Goal: Communication & Community: Answer question/provide support

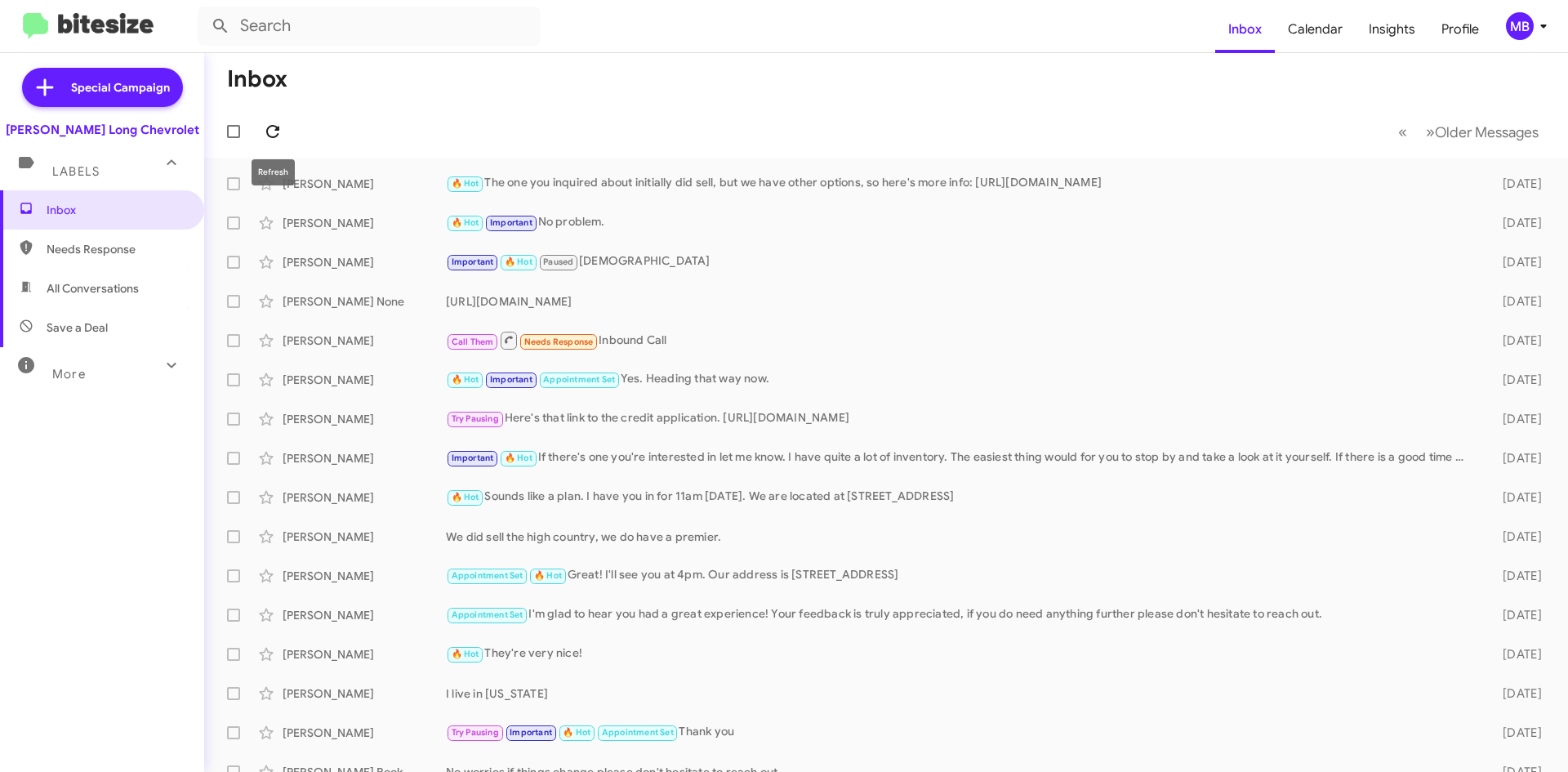
click at [267, 135] on icon at bounding box center [273, 132] width 20 height 20
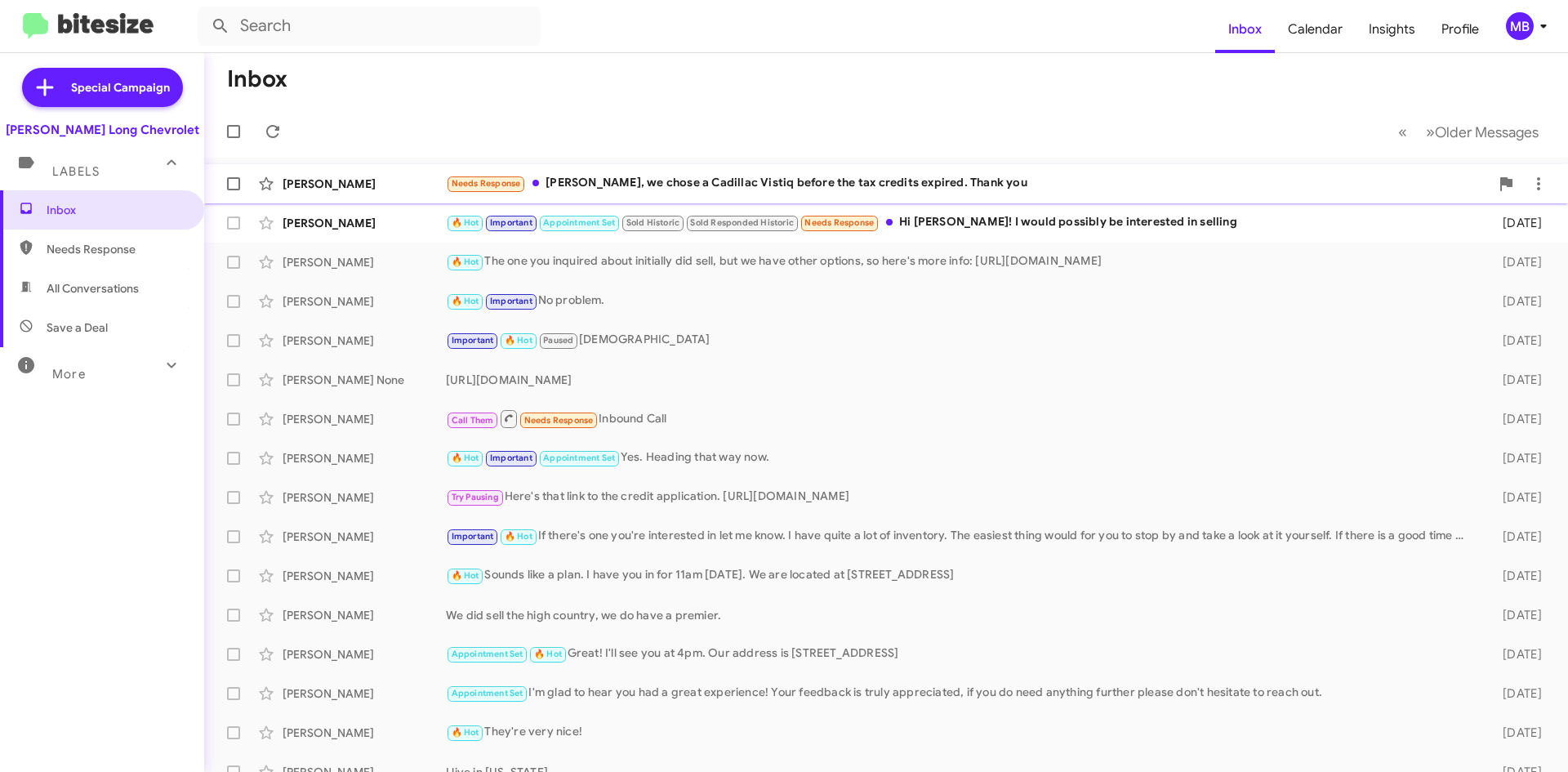
click at [884, 173] on div "[PERSON_NAME] Needs Response [PERSON_NAME], we chose a Cadillac Vistiq before t…" at bounding box center [886, 183] width 1338 height 33
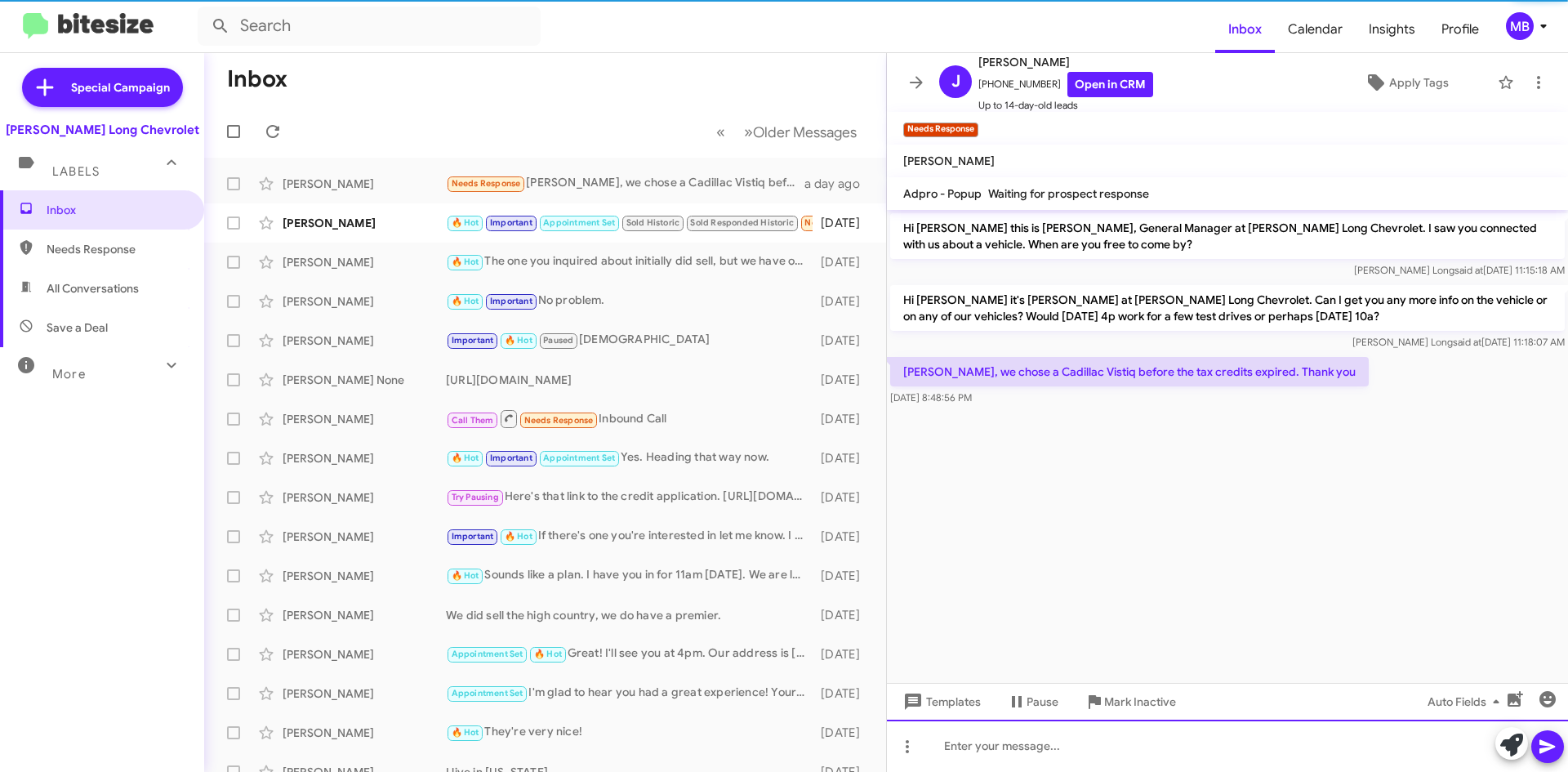
click at [1093, 752] on div at bounding box center [1227, 746] width 681 height 52
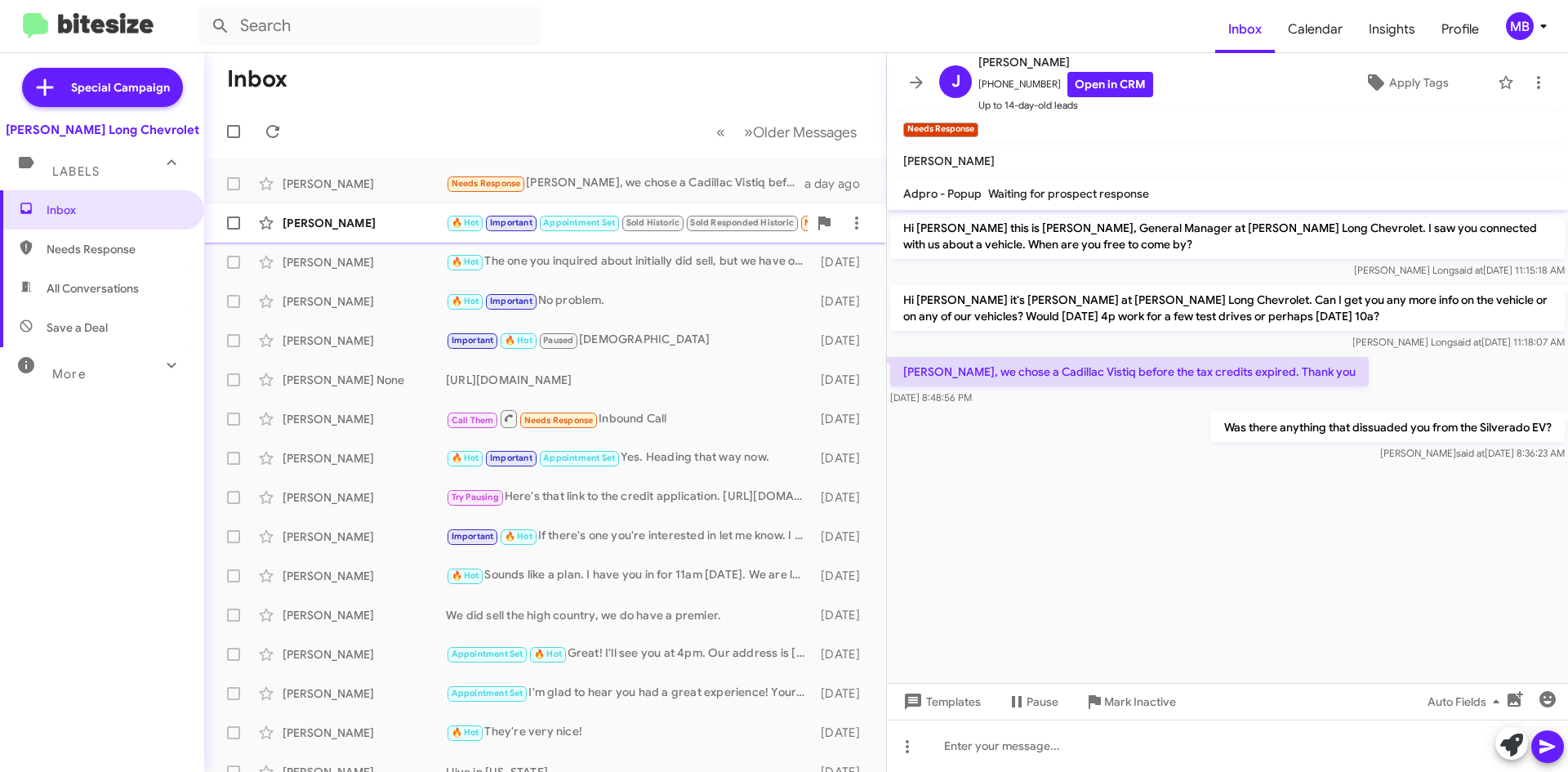
click at [366, 217] on div "[PERSON_NAME]" at bounding box center [364, 223] width 163 height 16
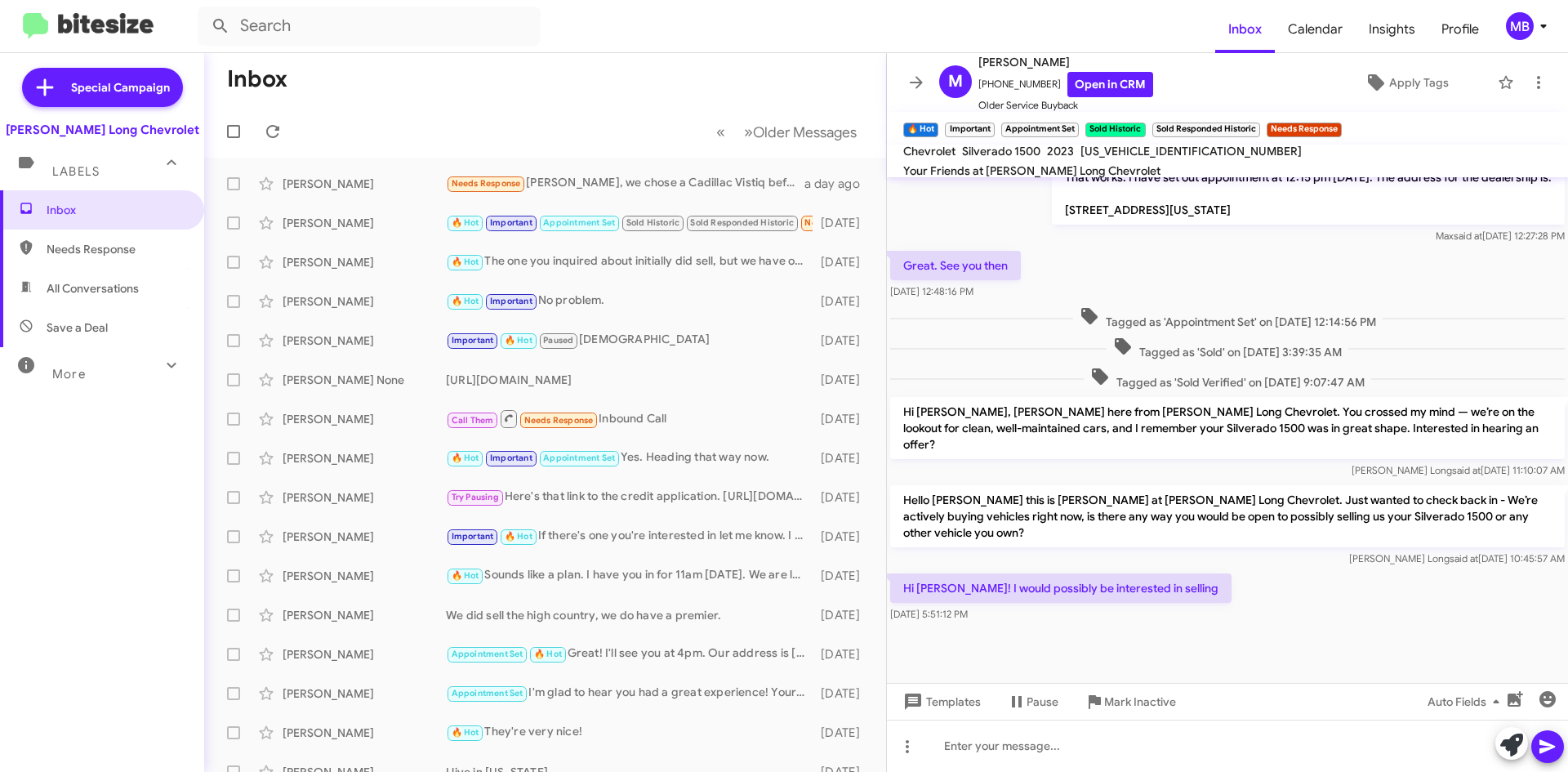
scroll to position [384, 0]
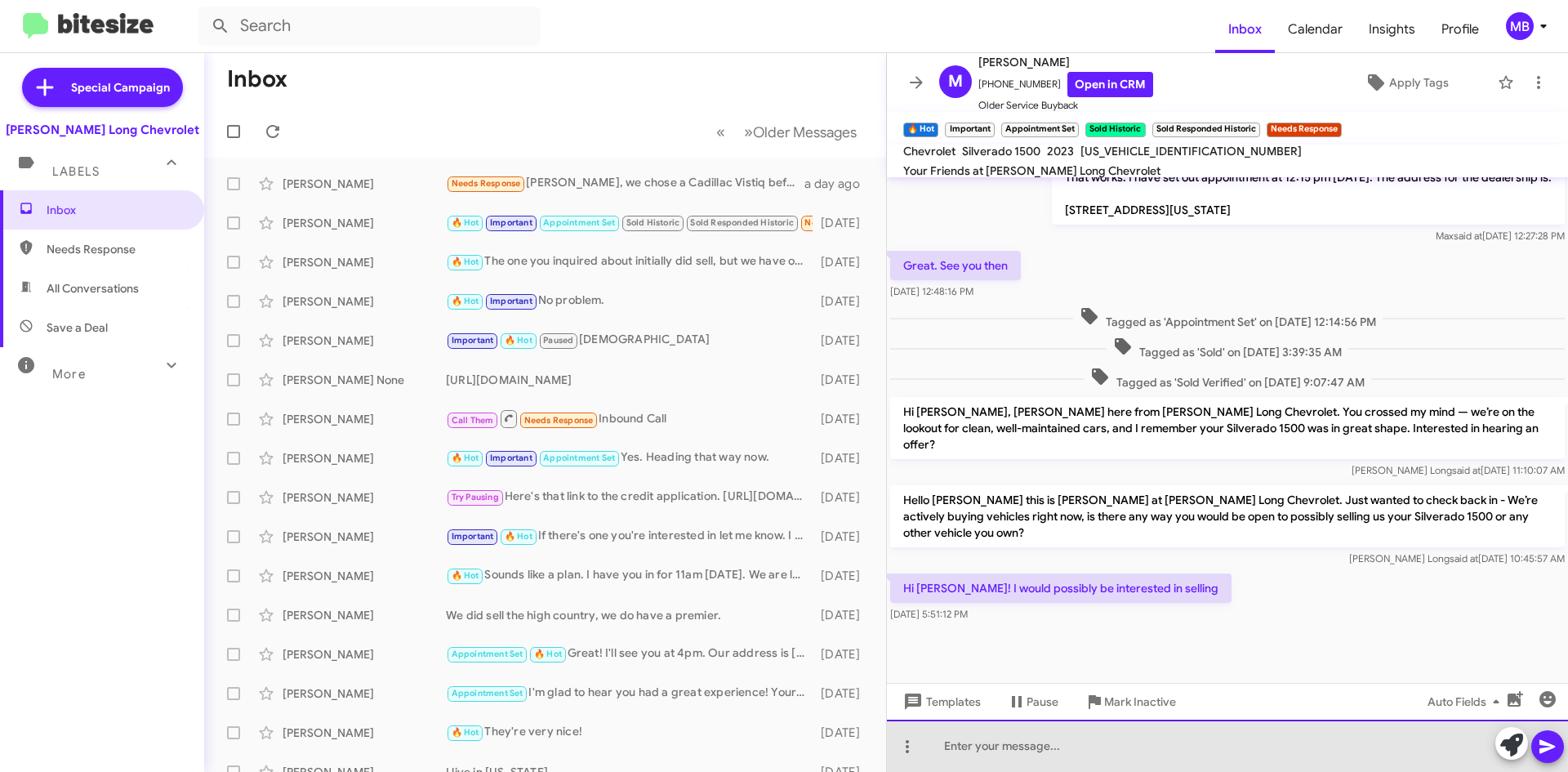
click at [1114, 755] on div at bounding box center [1227, 746] width 681 height 52
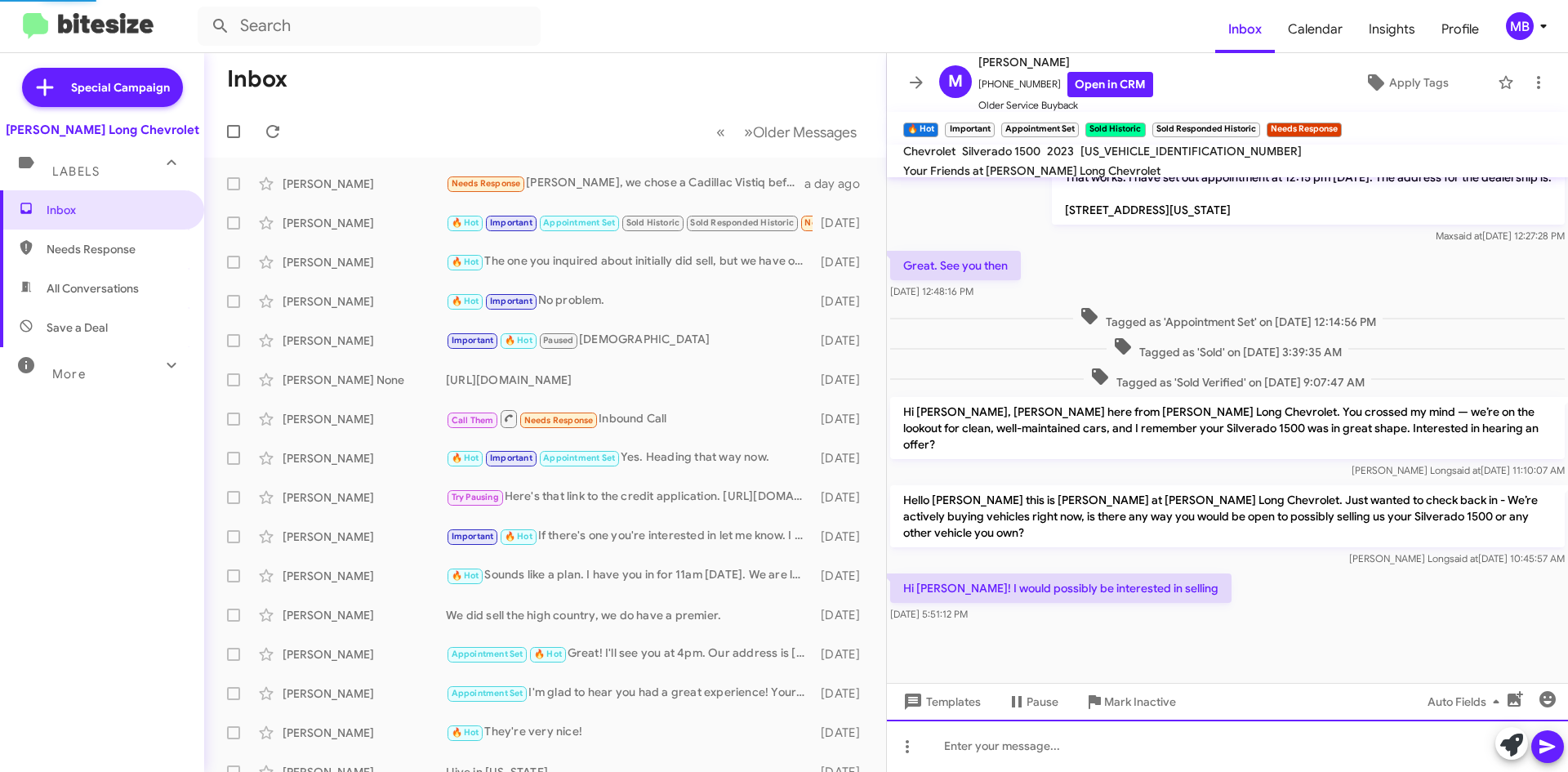
scroll to position [0, 0]
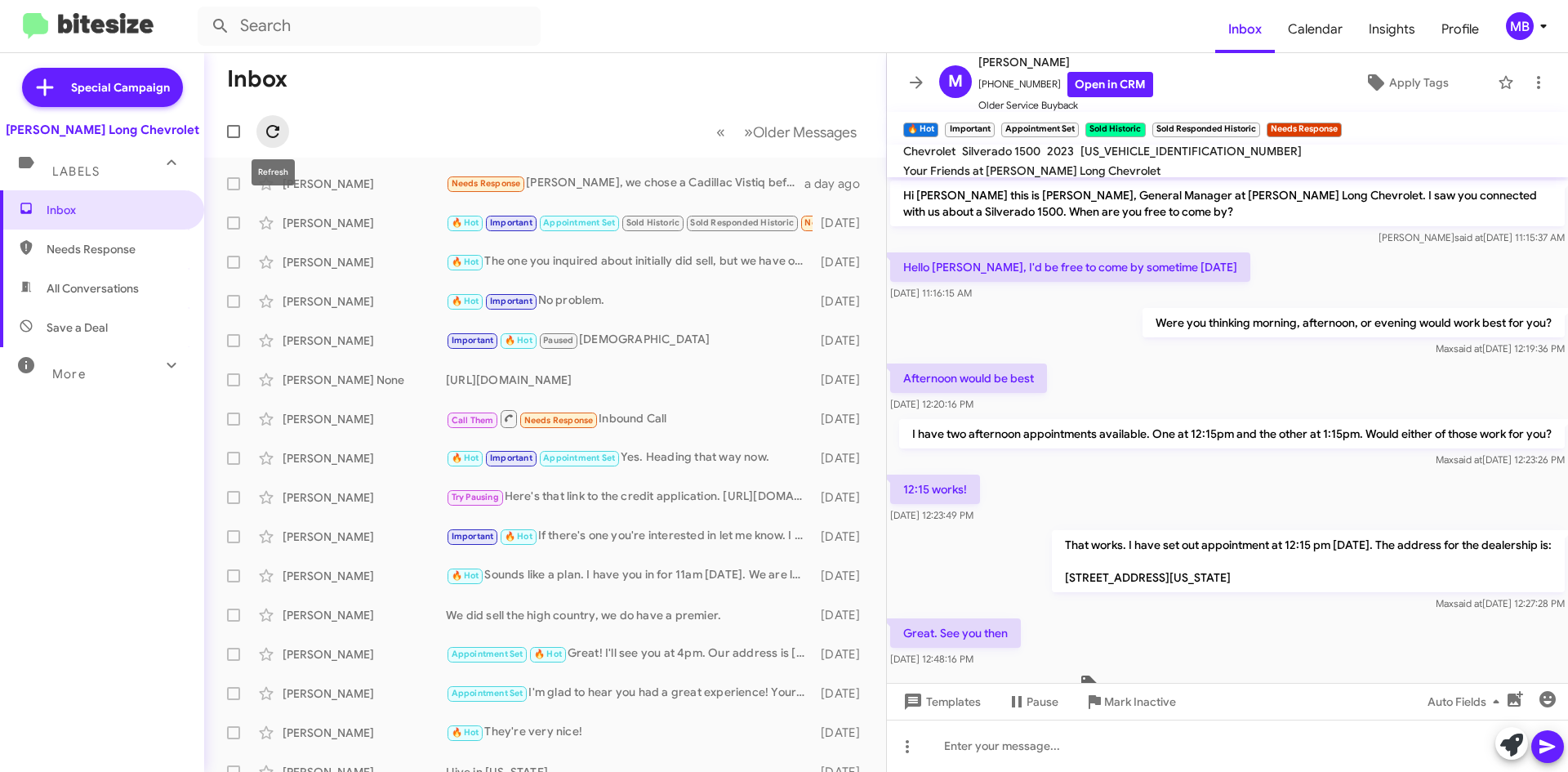
click at [277, 130] on icon at bounding box center [272, 131] width 13 height 13
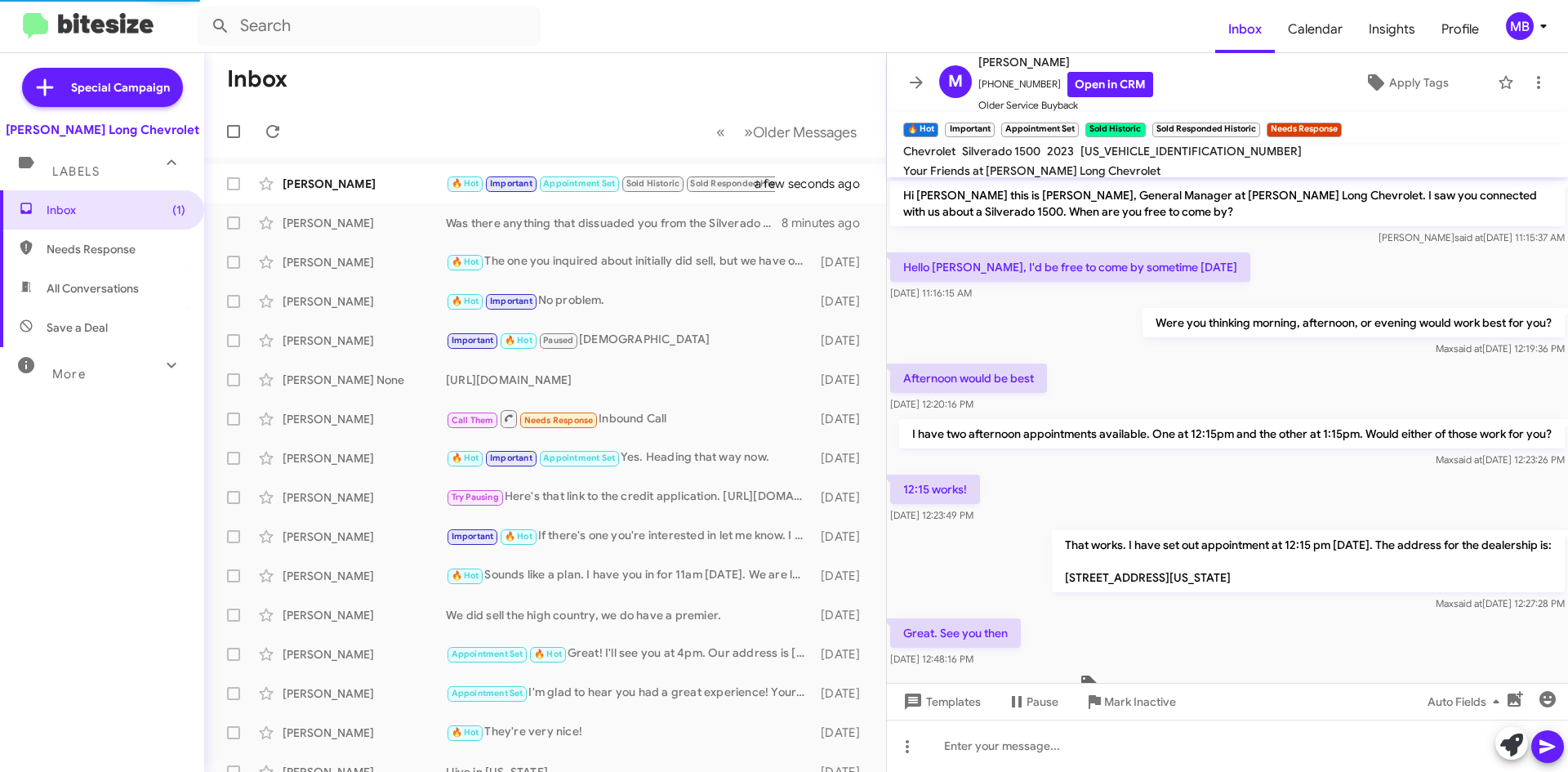
scroll to position [503, 0]
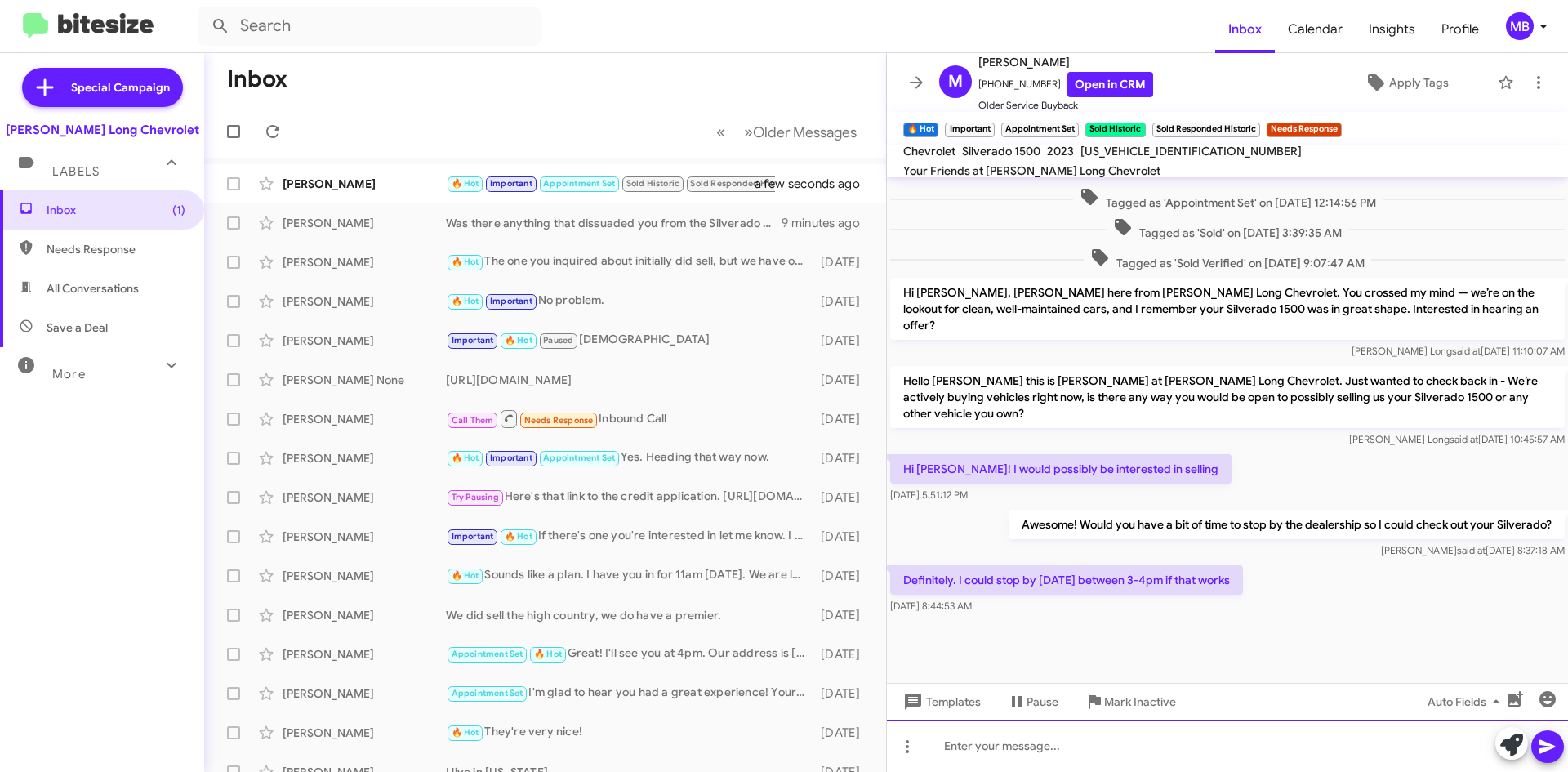
click at [1065, 756] on div at bounding box center [1227, 746] width 681 height 52
click at [999, 746] on div "Of course! I'll put you in for 3:30." at bounding box center [1227, 746] width 681 height 52
click at [1159, 754] on div "Sure, I'll put you in for 3:30." at bounding box center [1227, 746] width 681 height 52
click at [1087, 748] on div "Sure, I'll put you in for 3:30. [STREET_ADDRESS]" at bounding box center [1227, 746] width 681 height 52
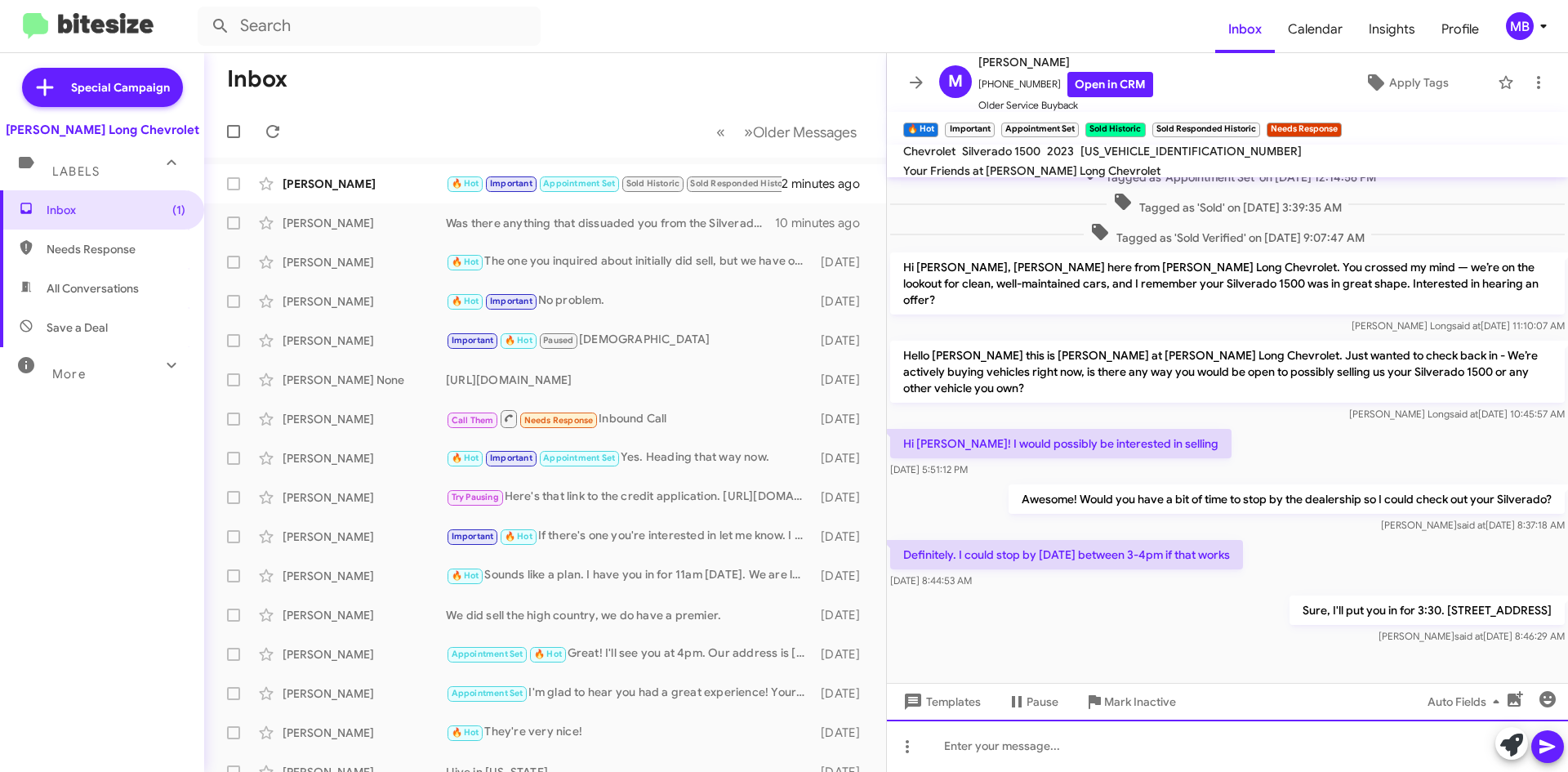
scroll to position [563, 0]
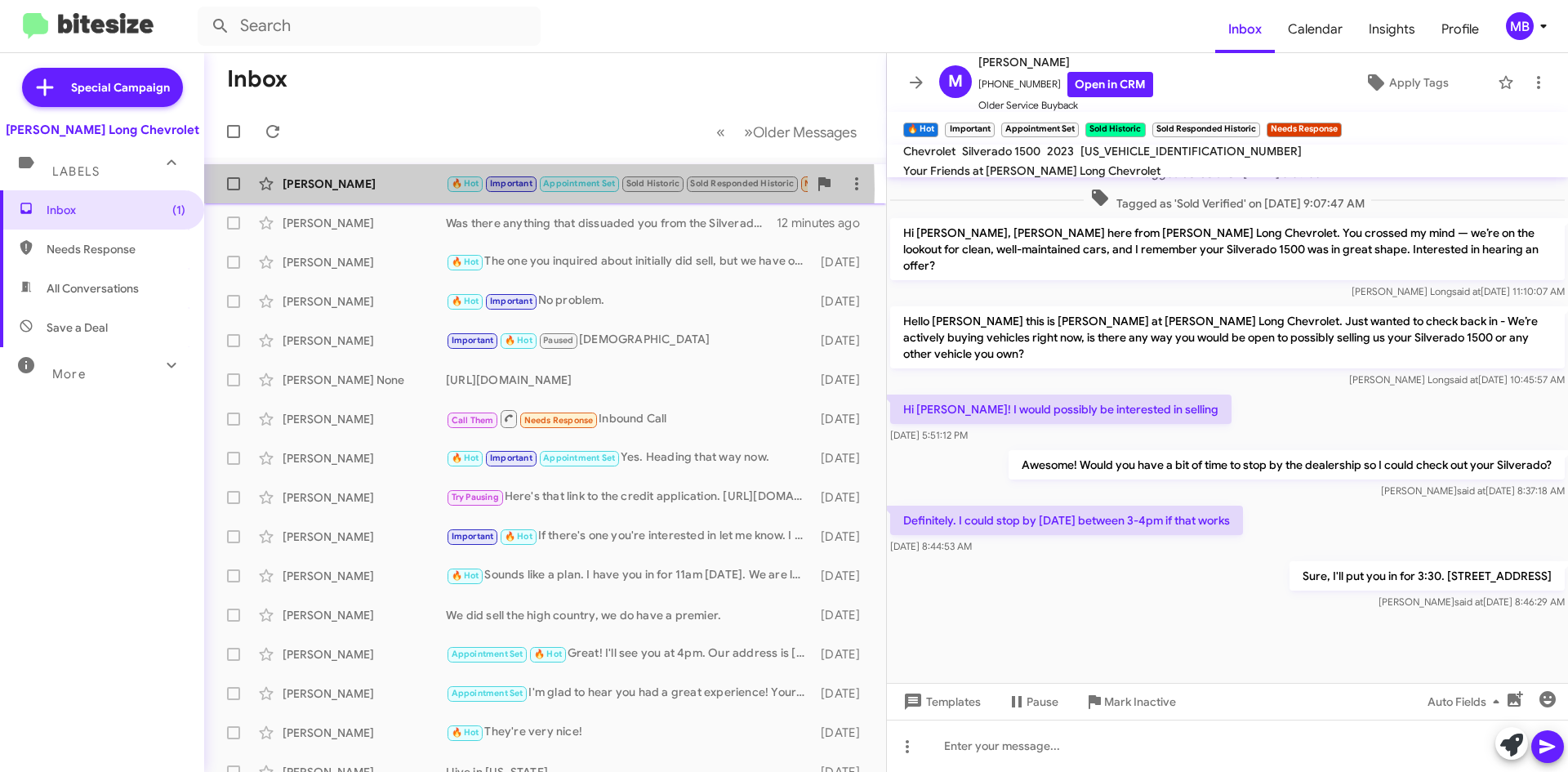
click at [397, 190] on div "[PERSON_NAME]" at bounding box center [364, 184] width 163 height 16
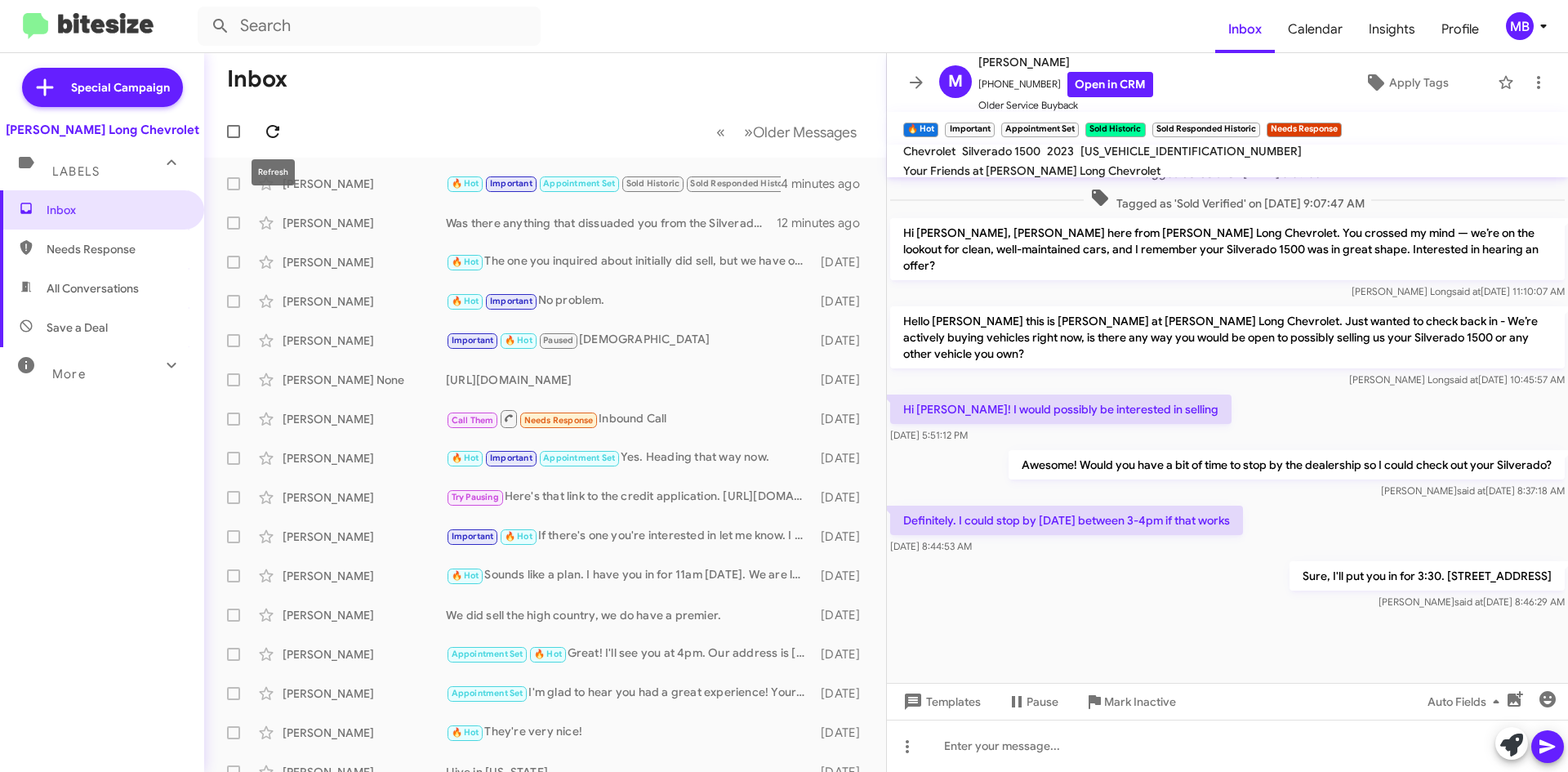
click at [267, 119] on button at bounding box center [272, 131] width 33 height 33
click at [274, 129] on icon at bounding box center [273, 132] width 20 height 20
